Goal: Task Accomplishment & Management: Use online tool/utility

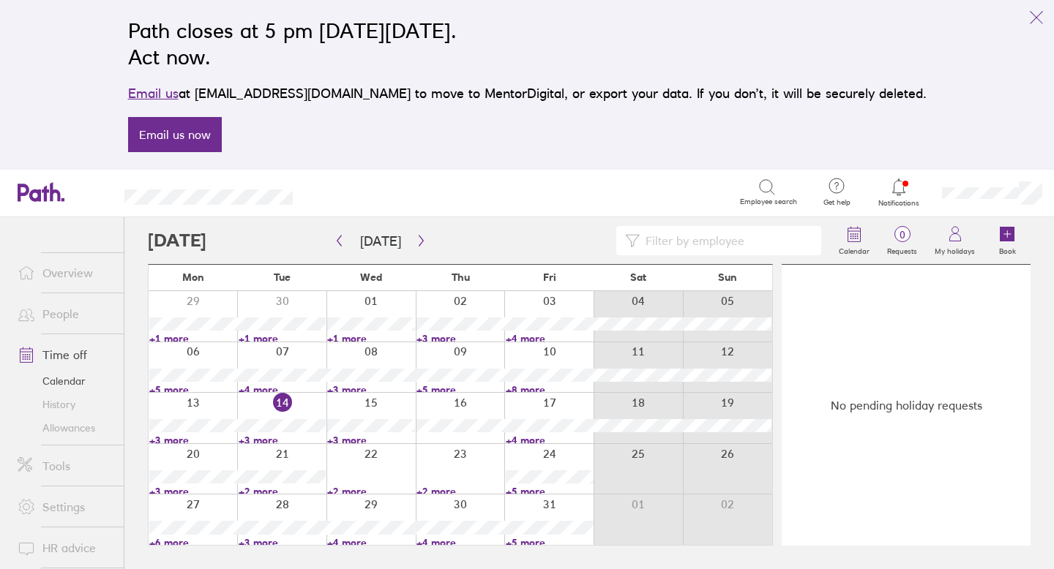
click at [57, 427] on link "Allowances" at bounding box center [65, 427] width 118 height 23
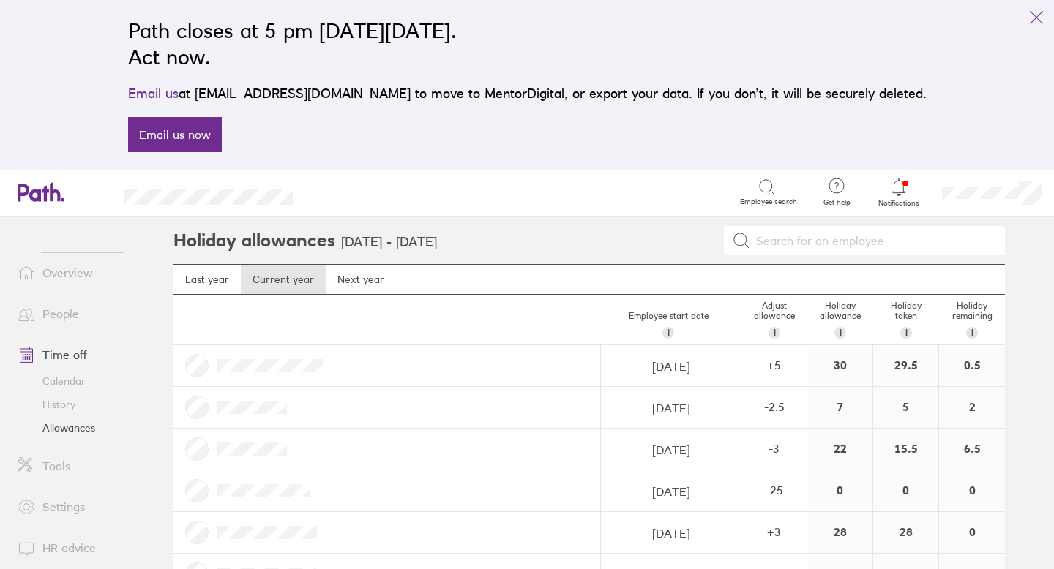
click at [79, 303] on link "People" at bounding box center [65, 313] width 118 height 29
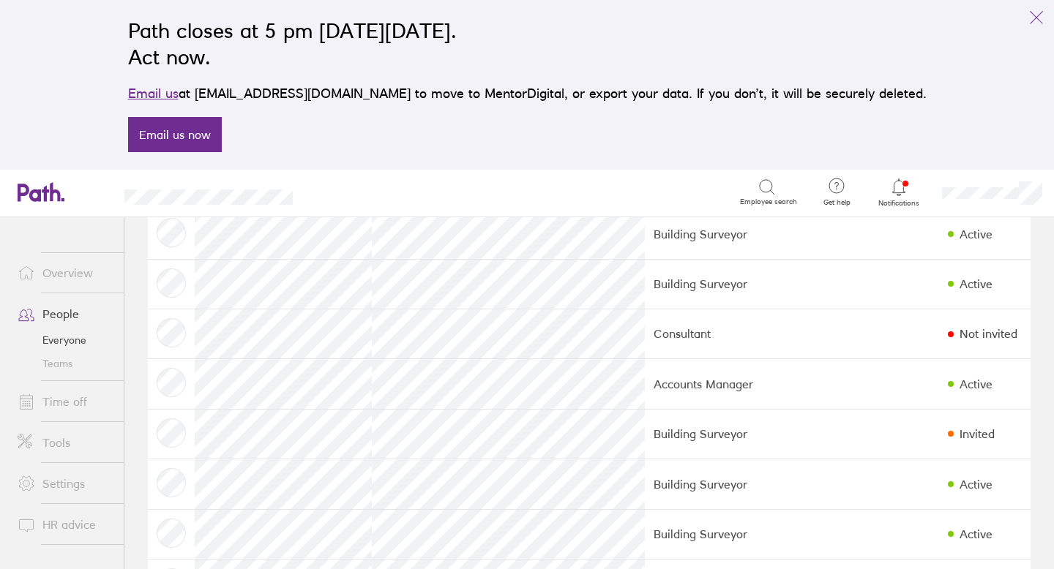
scroll to position [148, 0]
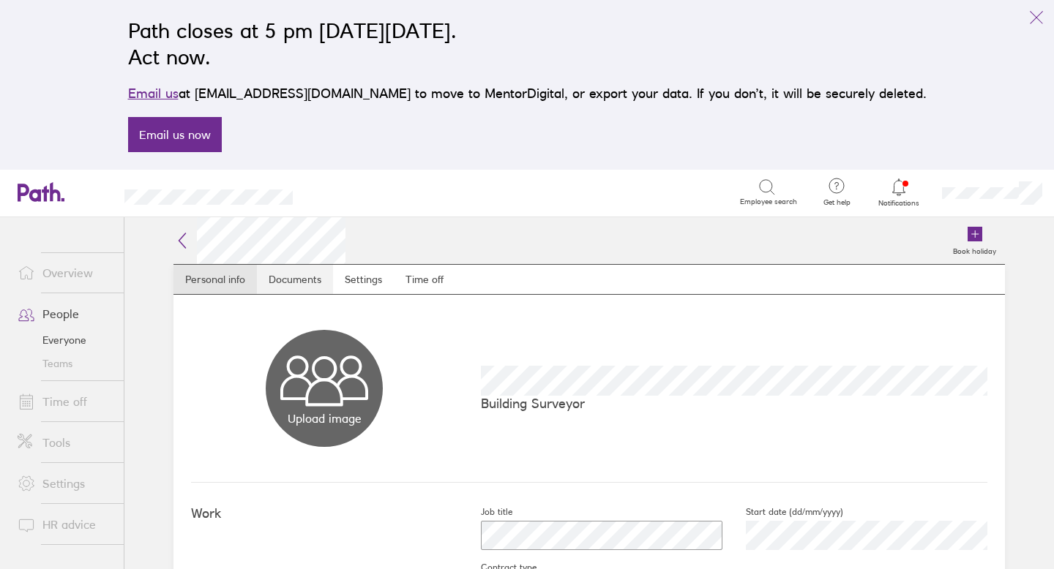
click at [318, 286] on link "Documents" at bounding box center [295, 279] width 76 height 29
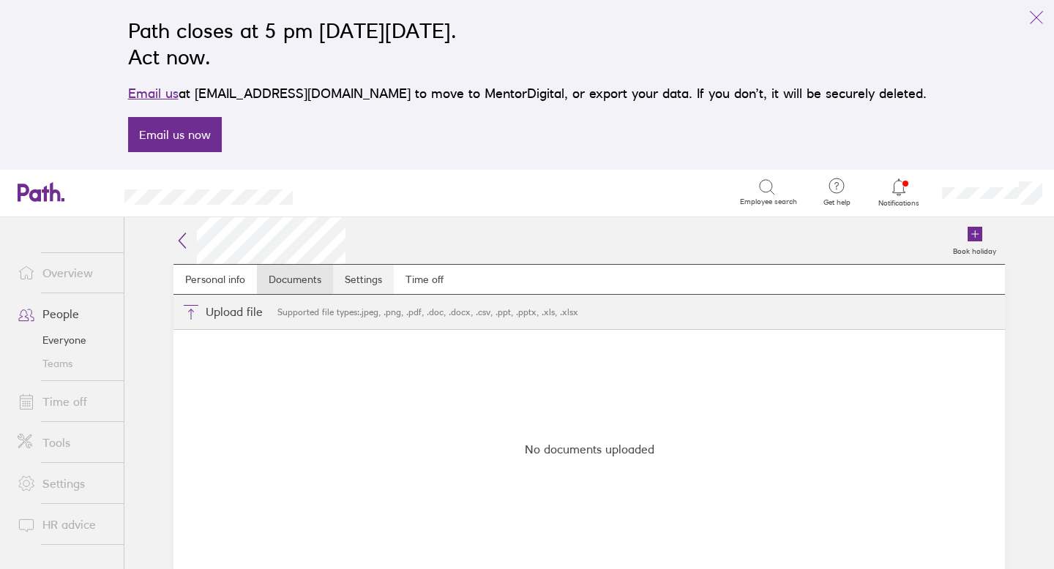
click at [363, 278] on link "Settings" at bounding box center [363, 279] width 61 height 29
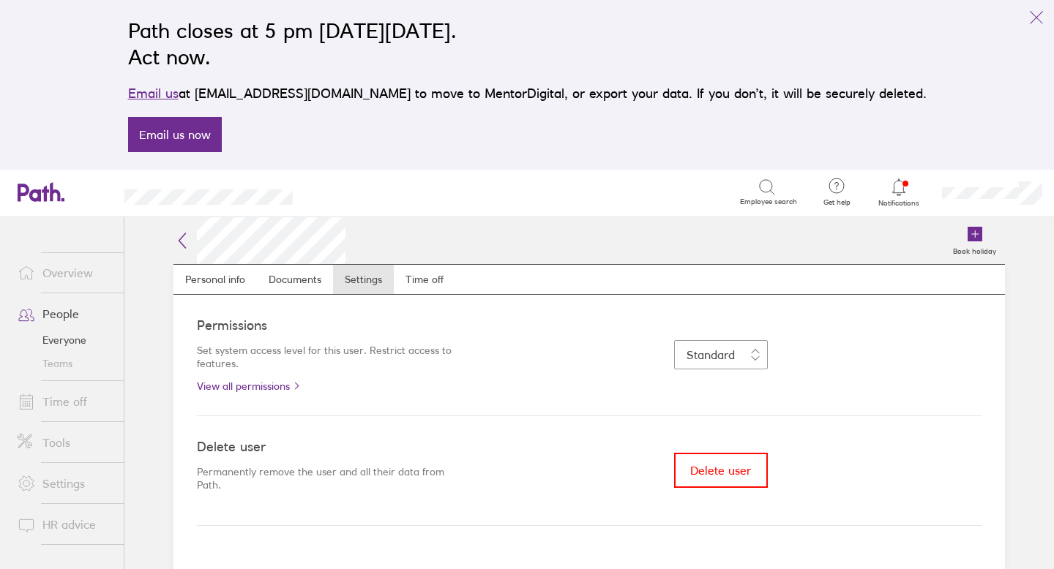
click at [68, 315] on link "People" at bounding box center [65, 313] width 118 height 29
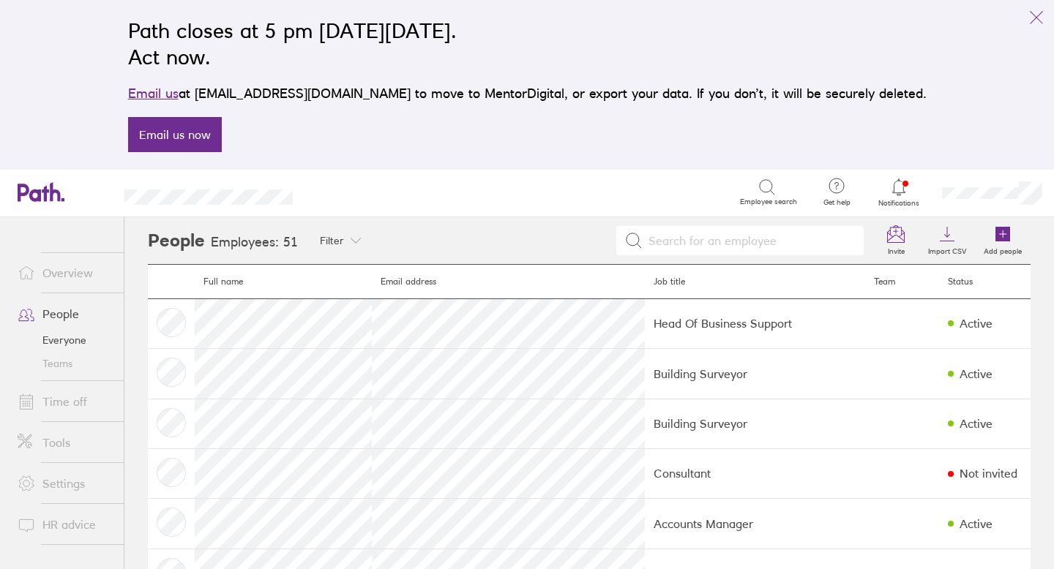
click at [898, 187] on icon at bounding box center [899, 188] width 18 height 18
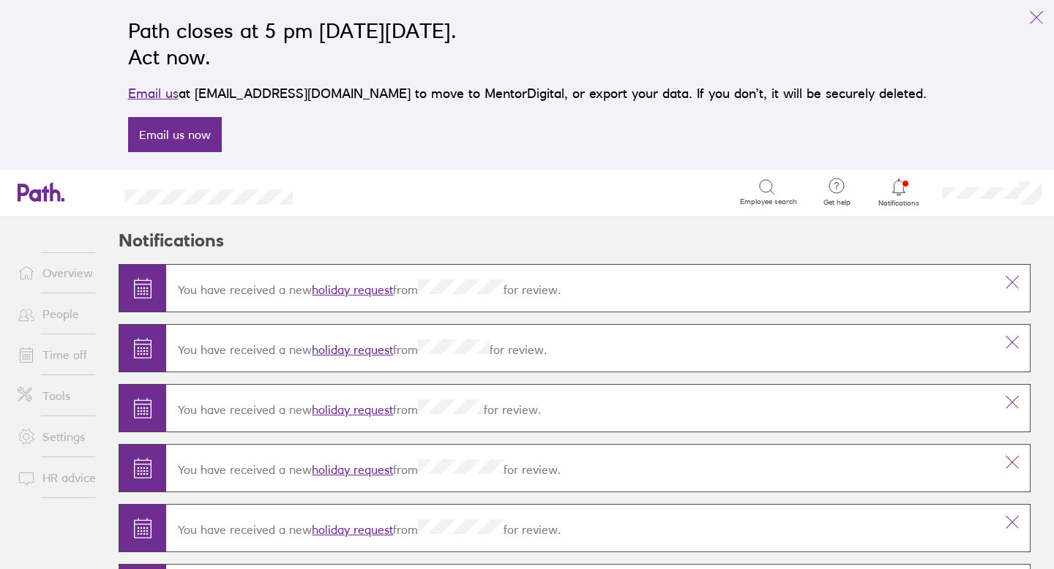
click at [372, 291] on link "holiday request" at bounding box center [352, 289] width 81 height 15
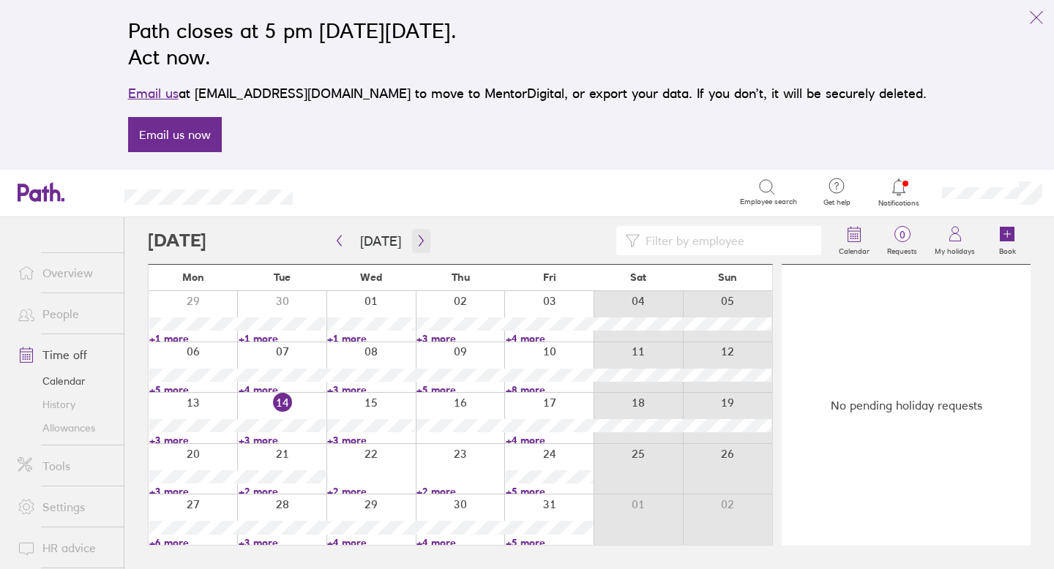
click at [415, 247] on button "button" at bounding box center [421, 241] width 18 height 24
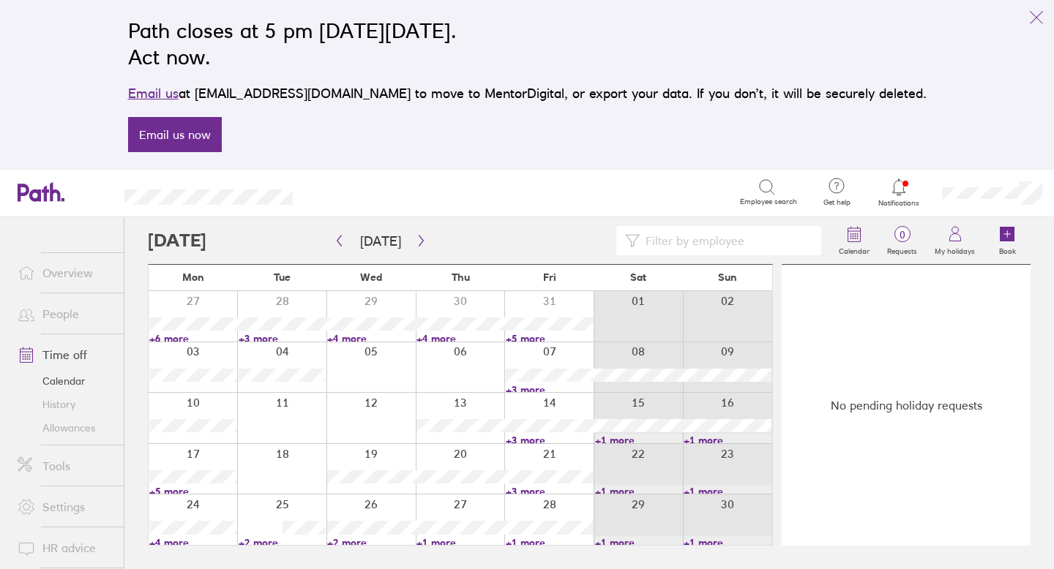
click at [549, 358] on div at bounding box center [548, 367] width 89 height 50
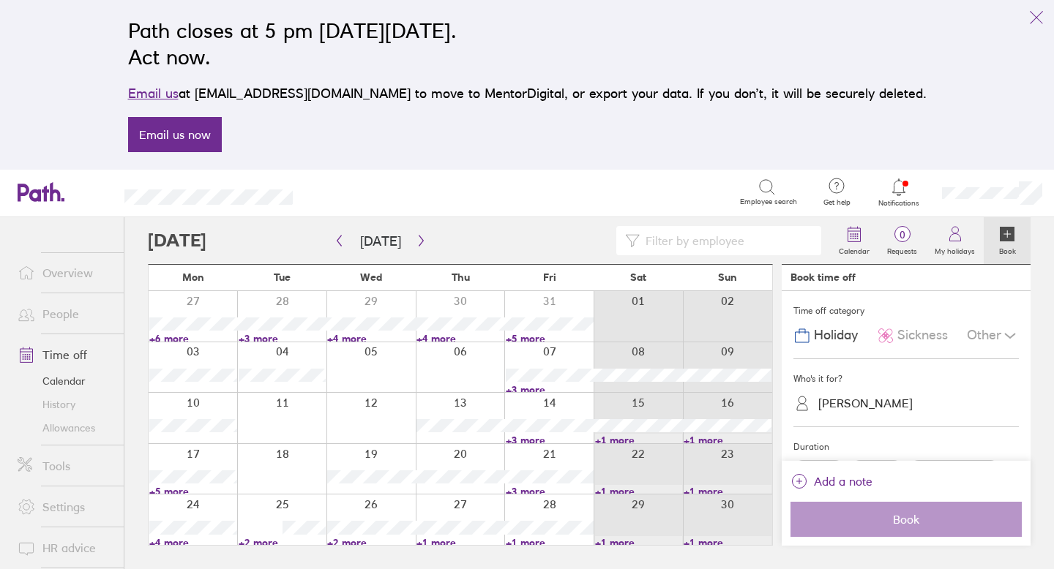
click at [1011, 234] on icon at bounding box center [1007, 234] width 15 height 15
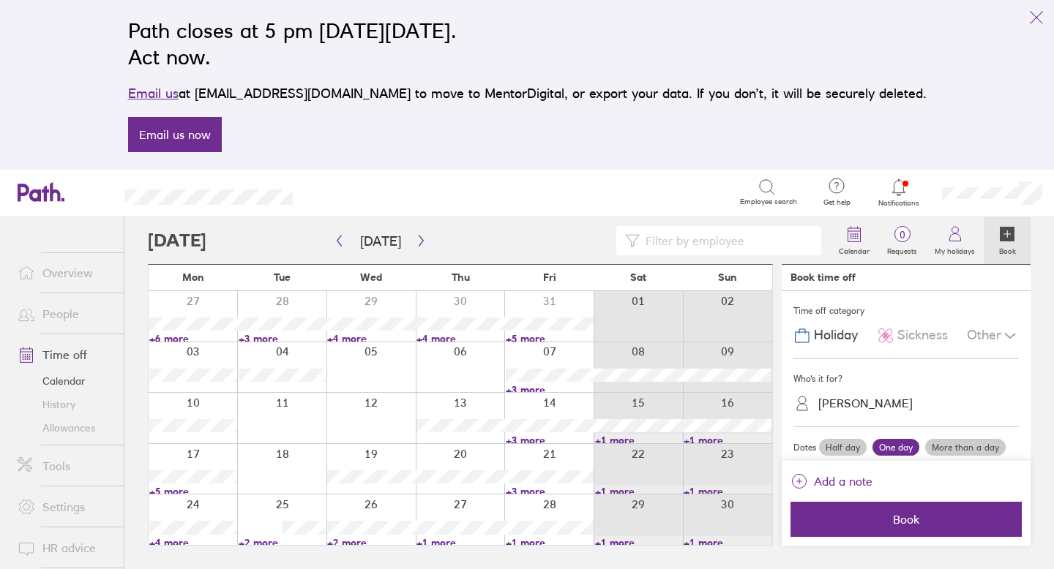
click at [840, 336] on span "Holiday" at bounding box center [836, 335] width 44 height 15
click at [842, 404] on div "[PERSON_NAME]" at bounding box center [865, 404] width 94 height 14
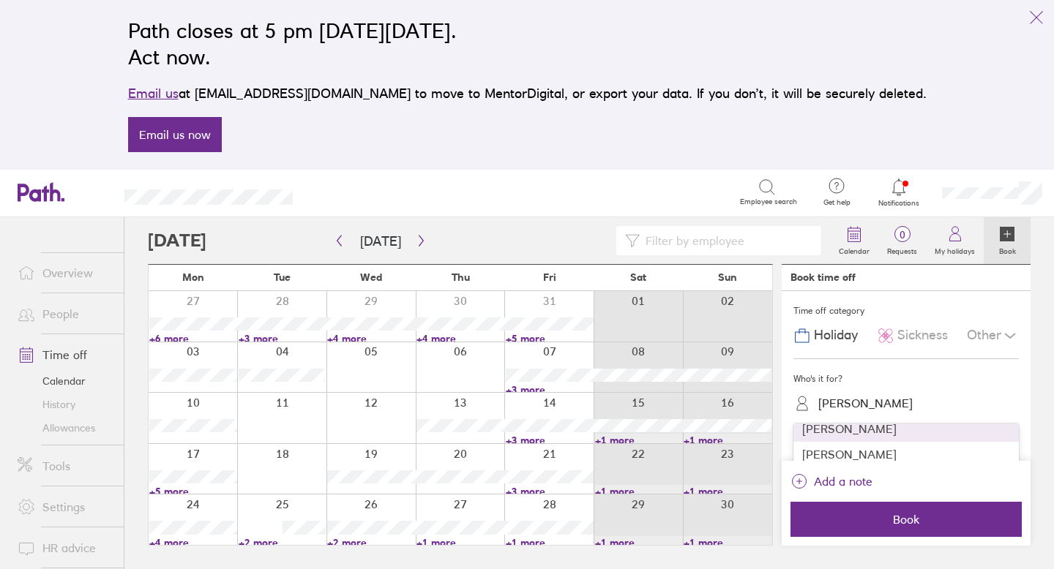
click at [835, 435] on div "[PERSON_NAME]" at bounding box center [905, 429] width 225 height 26
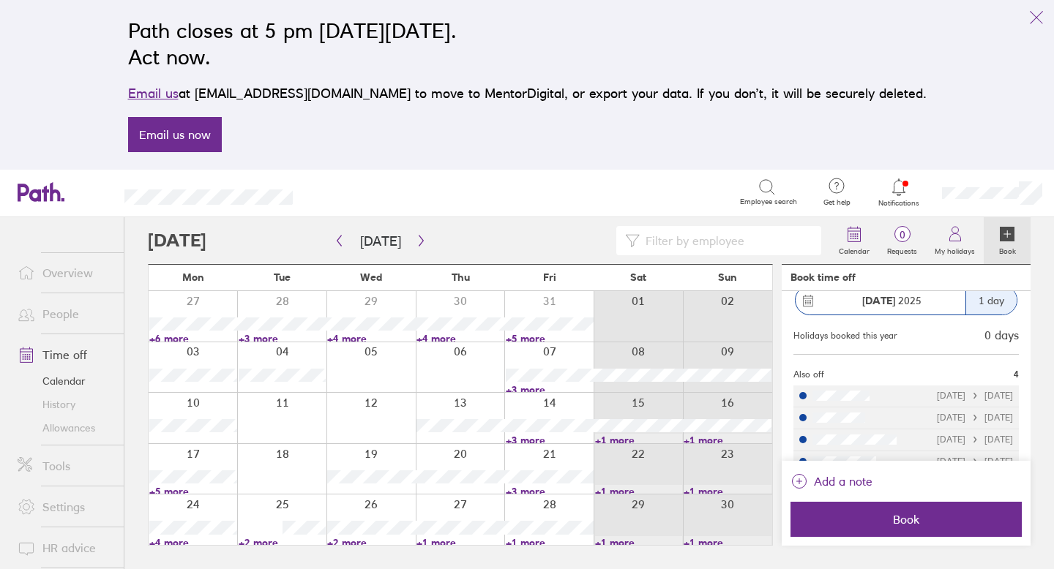
scroll to position [201, 0]
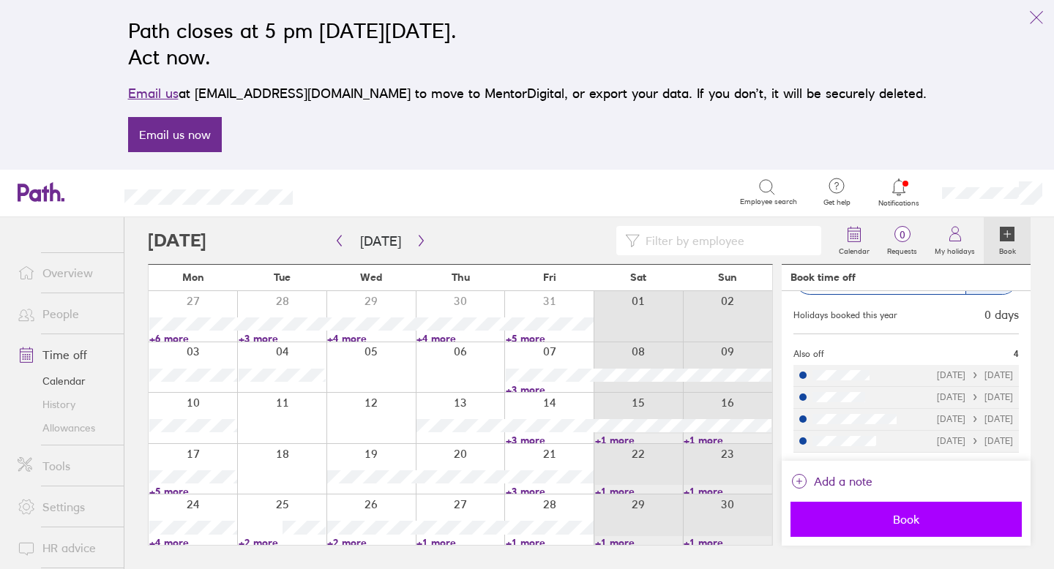
click at [905, 525] on span "Book" at bounding box center [906, 519] width 211 height 13
